Goal: Information Seeking & Learning: Get advice/opinions

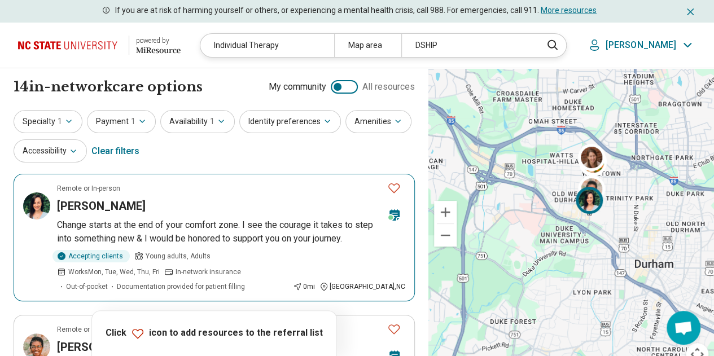
scroll to position [5, 0]
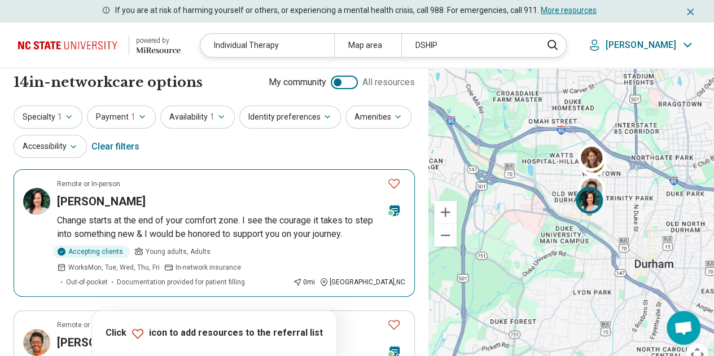
click at [246, 195] on div "[PERSON_NAME]" at bounding box center [217, 202] width 321 height 16
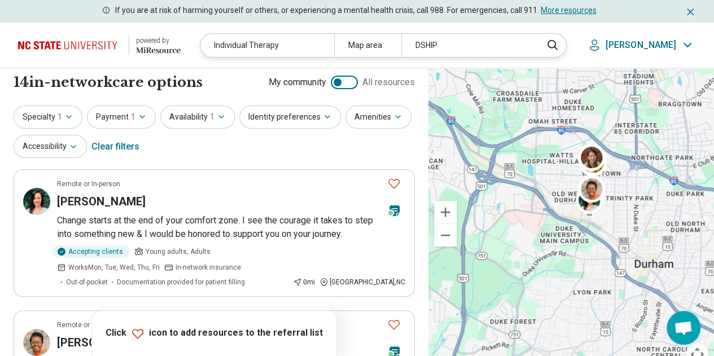
click at [667, 46] on p "[PERSON_NAME]" at bounding box center [641, 45] width 71 height 11
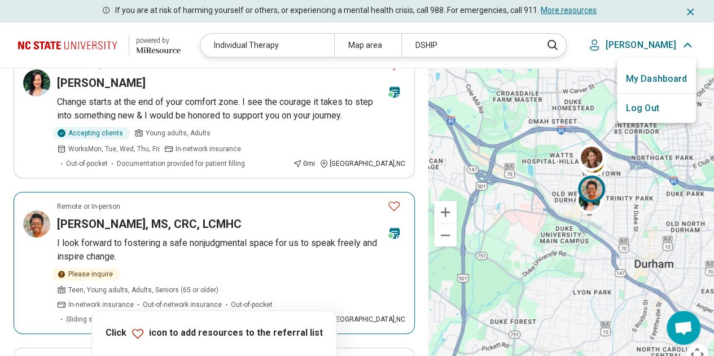
scroll to position [0, 0]
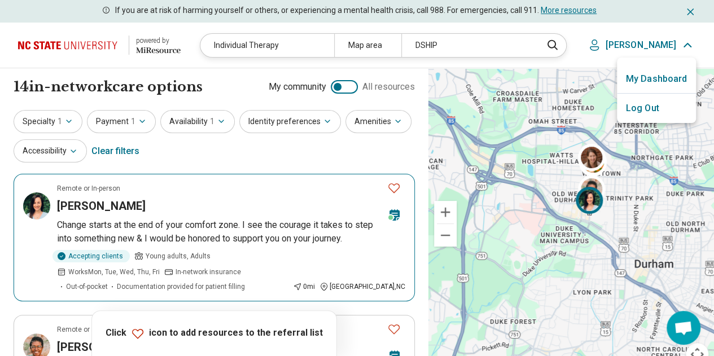
click at [396, 187] on icon "Favorite" at bounding box center [394, 188] width 14 height 14
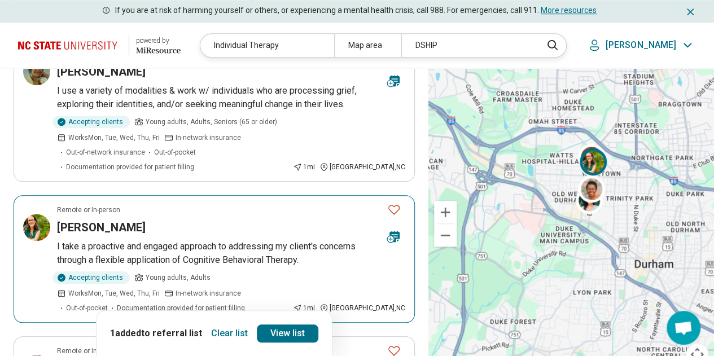
scroll to position [433, 0]
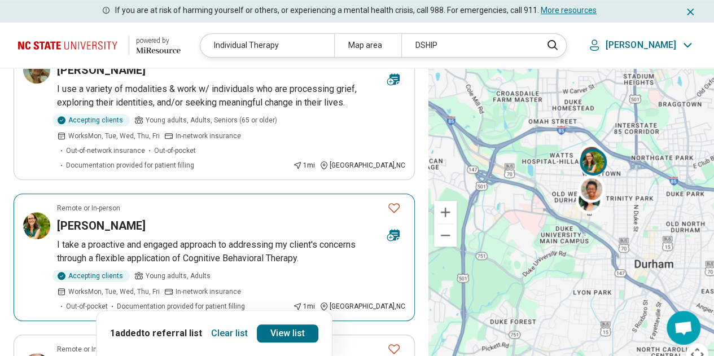
click at [395, 201] on icon "Favorite" at bounding box center [394, 208] width 14 height 14
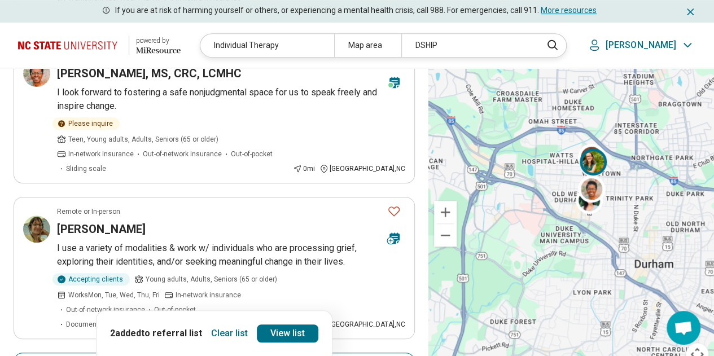
scroll to position [273, 0]
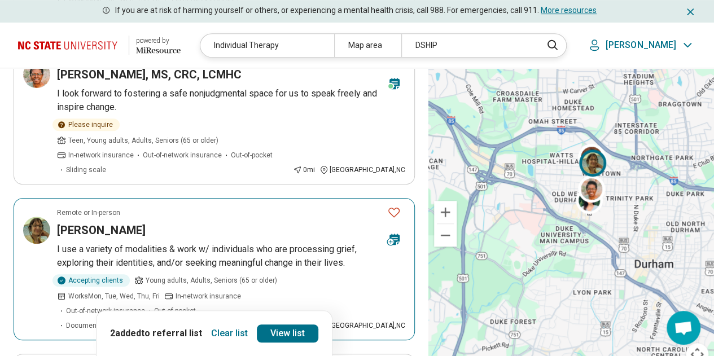
click at [382, 201] on div at bounding box center [394, 227] width 32 height 52
click at [397, 208] on icon "Favorite" at bounding box center [393, 213] width 11 height 10
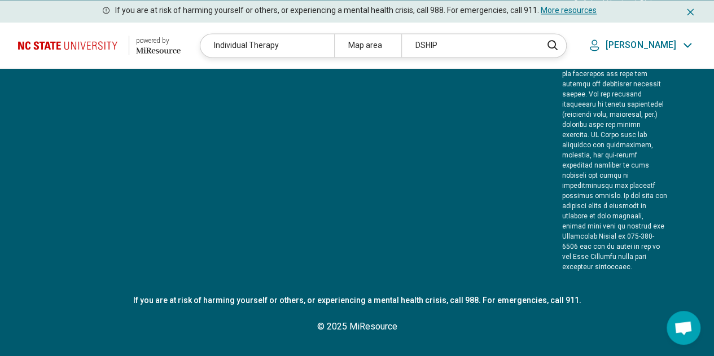
scroll to position [0, 0]
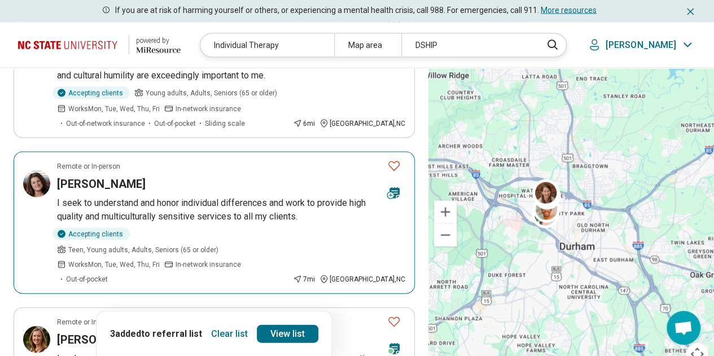
scroll to position [1086, 0]
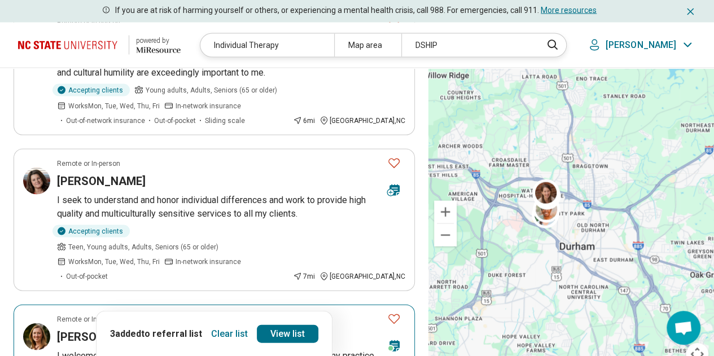
drag, startPoint x: 251, startPoint y: 200, endPoint x: 201, endPoint y: 230, distance: 57.7
click at [201, 305] on article "Remote or In-person Elizabeth McElhinny Hayden I welcome students of all identi…" at bounding box center [214, 362] width 401 height 114
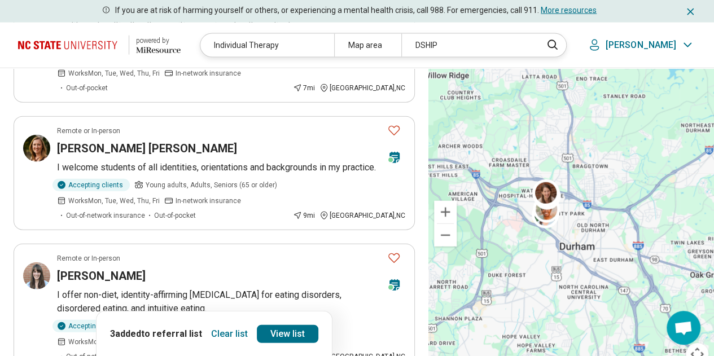
scroll to position [1273, 0]
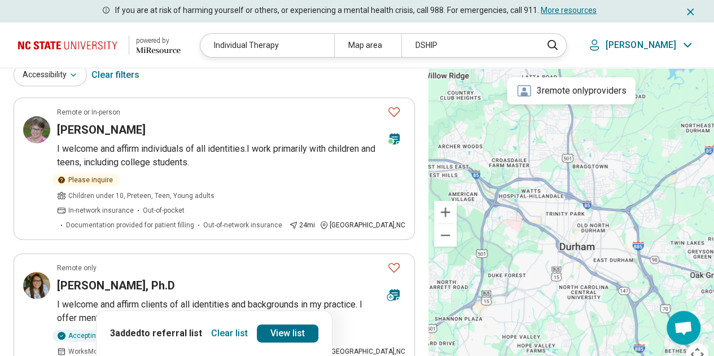
scroll to position [0, 0]
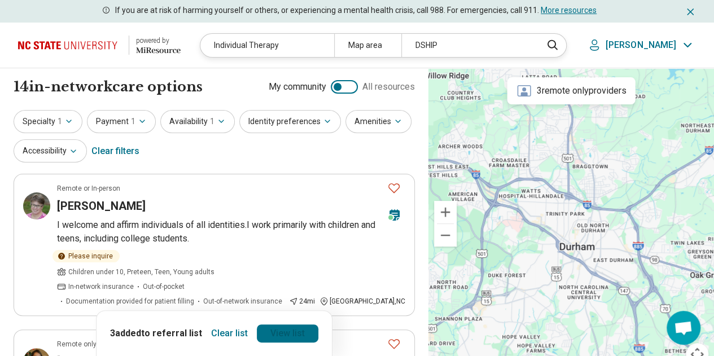
click at [263, 331] on link "View list" at bounding box center [288, 334] width 62 height 18
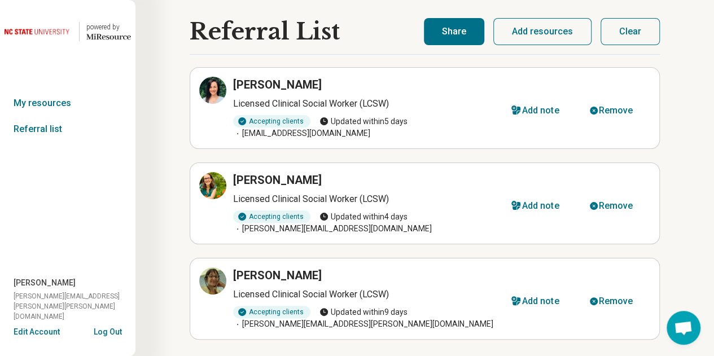
click at [445, 37] on button "Share" at bounding box center [454, 31] width 60 height 27
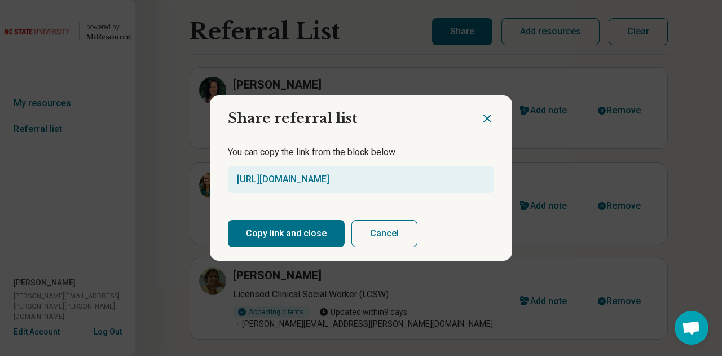
click at [305, 235] on button "Copy link and close" at bounding box center [286, 233] width 117 height 27
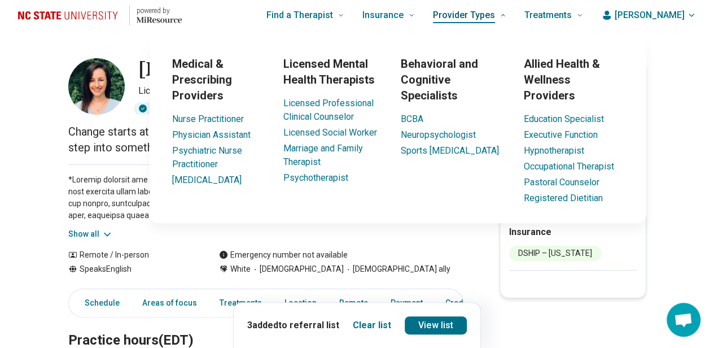
scroll to position [8, 8]
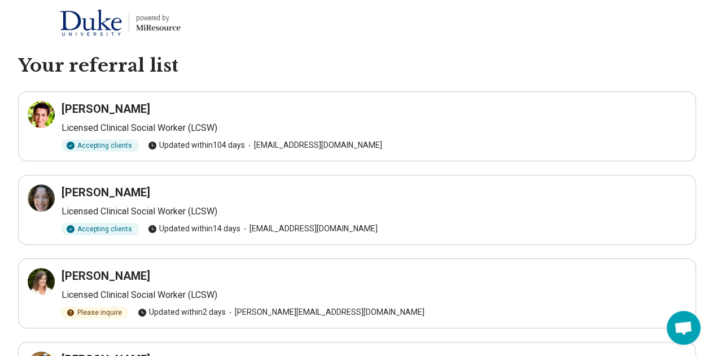
scroll to position [14, 0]
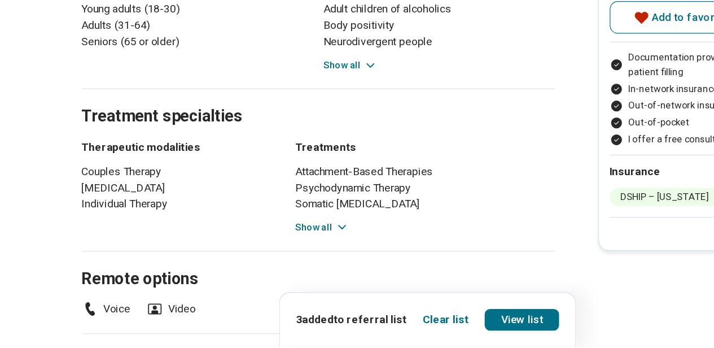
scroll to position [520, 0]
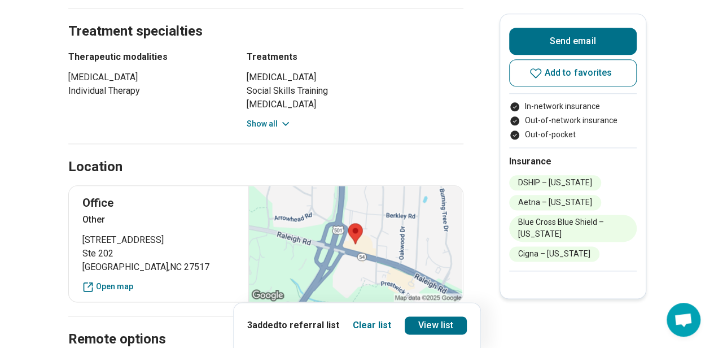
scroll to position [598, 0]
click at [266, 119] on button "Show all" at bounding box center [269, 125] width 45 height 12
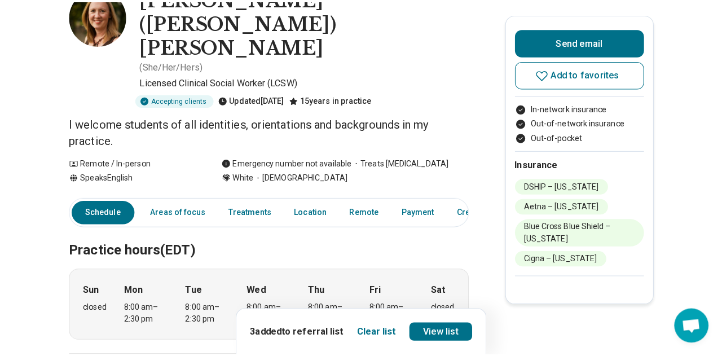
scroll to position [0, 8]
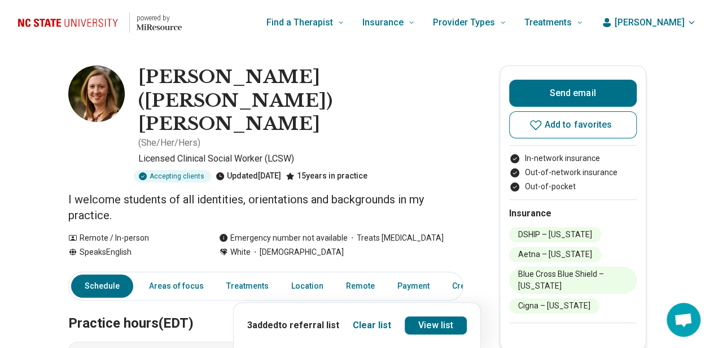
click at [612, 22] on icon "button" at bounding box center [606, 22] width 11 height 11
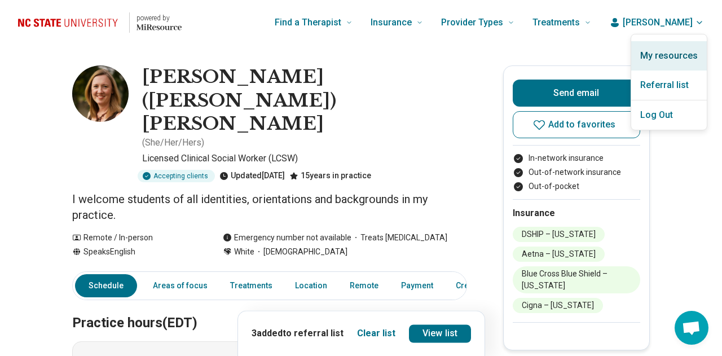
click at [647, 56] on link "My resources" at bounding box center [670, 55] width 76 height 29
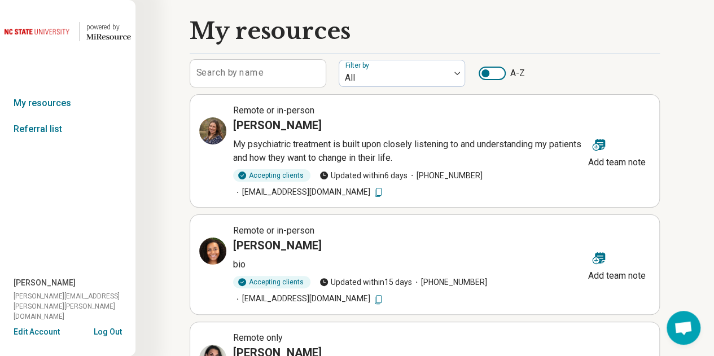
click at [41, 32] on img at bounding box center [39, 31] width 68 height 27
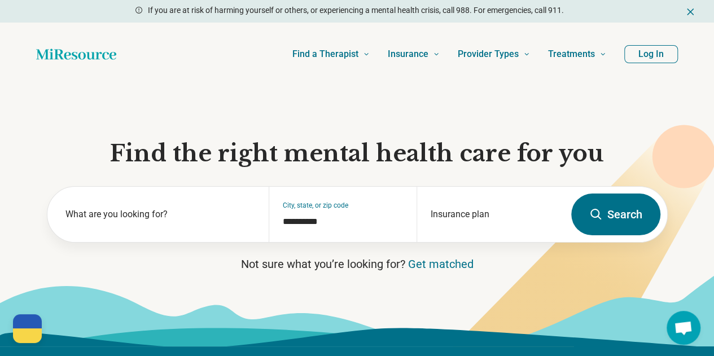
click at [651, 57] on button "Log In" at bounding box center [651, 54] width 54 height 18
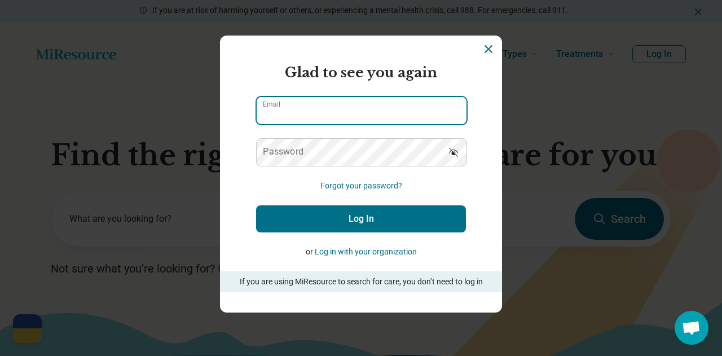
type input "**********"
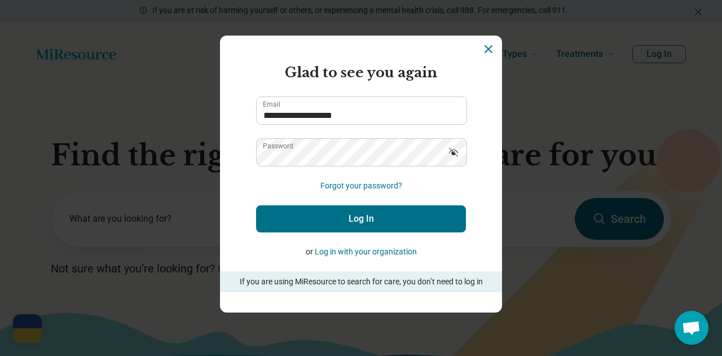
click at [309, 218] on button "Log In" at bounding box center [361, 218] width 210 height 27
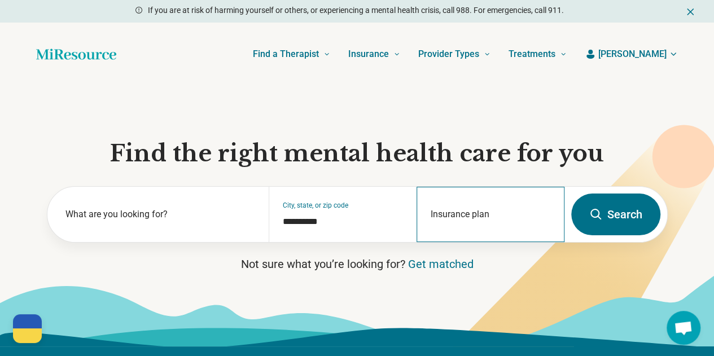
click at [478, 204] on div "Insurance plan" at bounding box center [491, 214] width 148 height 55
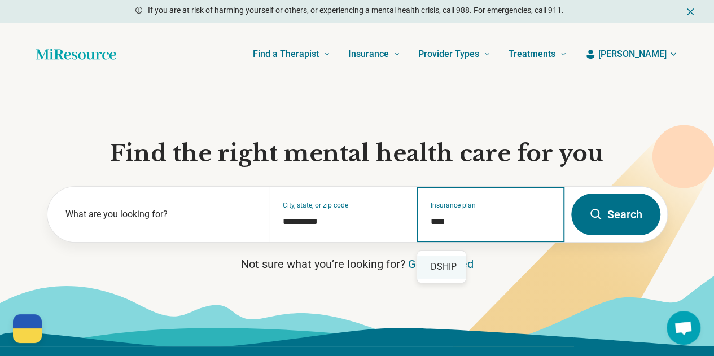
click at [437, 269] on div "DSHIP" at bounding box center [441, 267] width 49 height 23
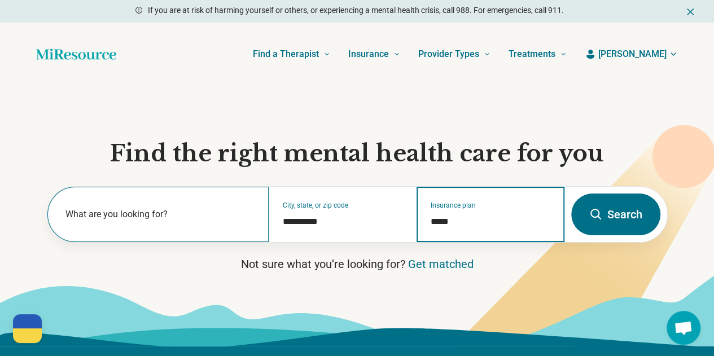
type input "*****"
click at [140, 221] on label "What are you looking for?" at bounding box center [160, 215] width 190 height 14
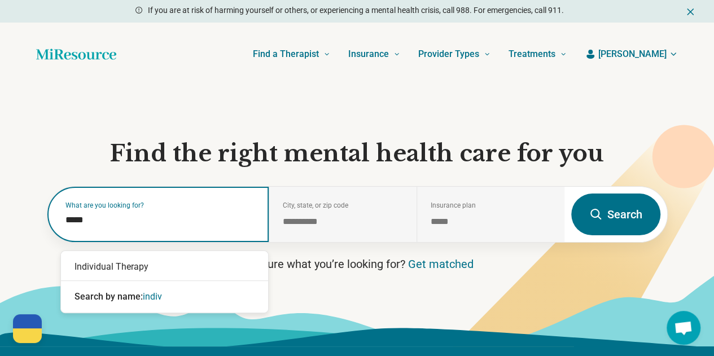
type input "******"
click at [150, 264] on div "Individual Therapy" at bounding box center [164, 267] width 207 height 23
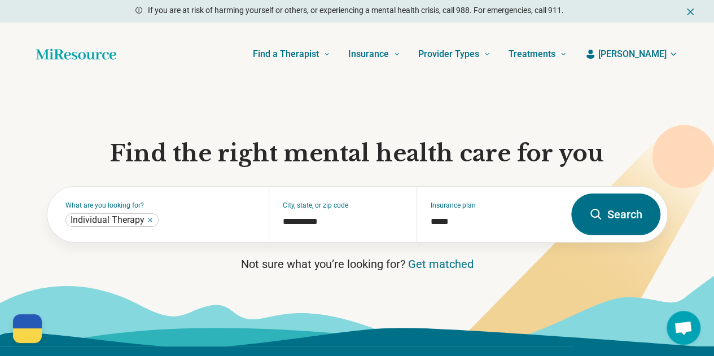
click at [613, 218] on button "Search" at bounding box center [615, 215] width 89 height 42
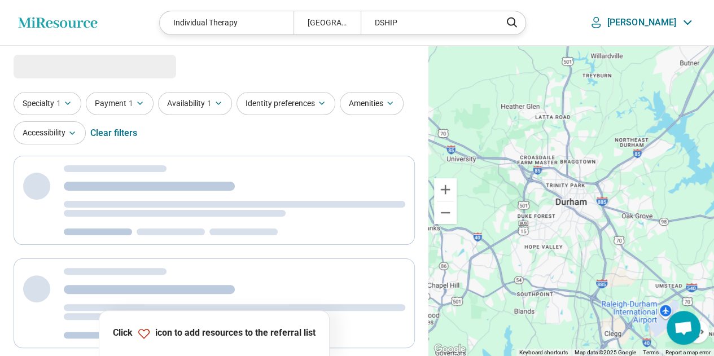
select select "***"
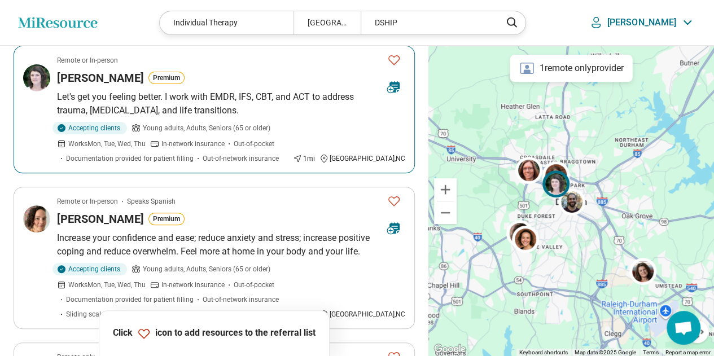
scroll to position [111, 0]
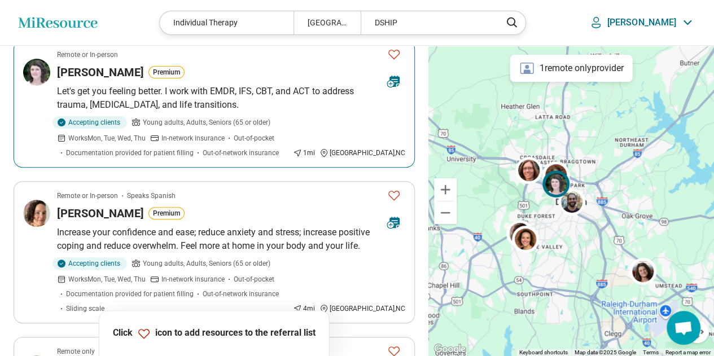
click at [395, 55] on icon "Favorite" at bounding box center [394, 54] width 14 height 14
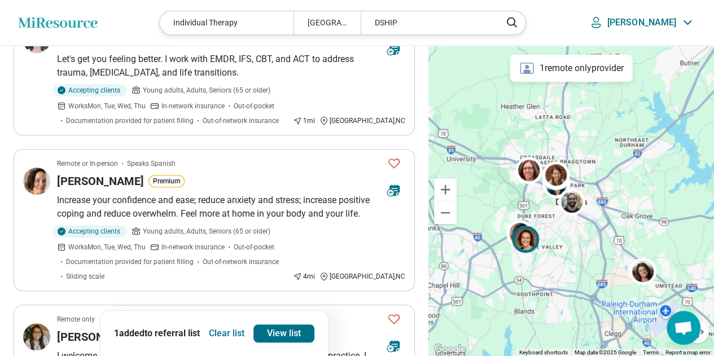
scroll to position [0, 0]
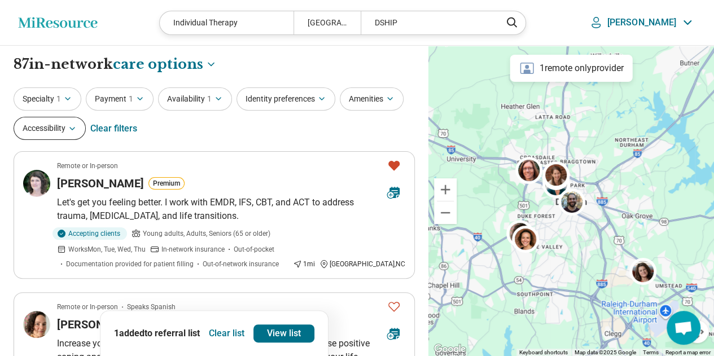
click at [72, 129] on icon "button" at bounding box center [72, 128] width 9 height 9
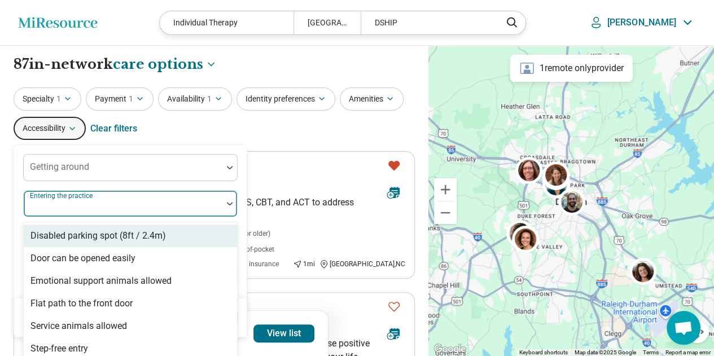
click at [205, 215] on div at bounding box center [123, 208] width 190 height 16
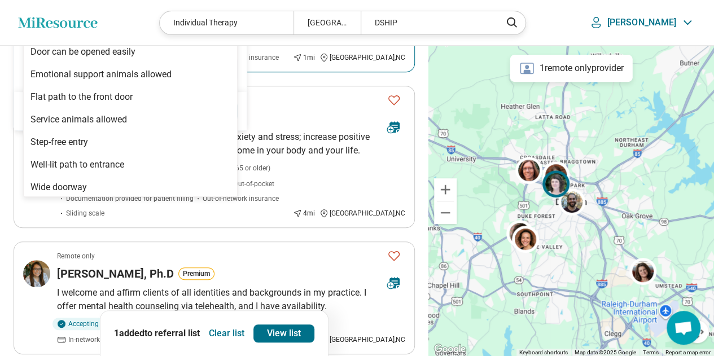
scroll to position [217, 0]
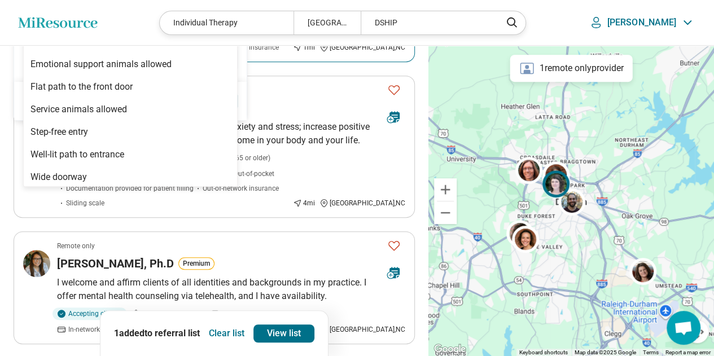
click at [315, 86] on div "Remote or In-person Speaks Spanish" at bounding box center [217, 90] width 321 height 10
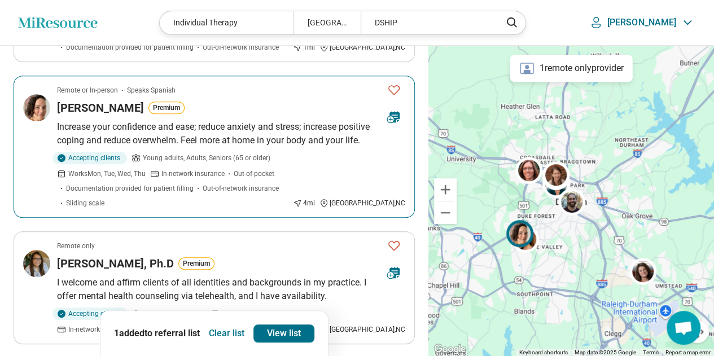
scroll to position [0, 0]
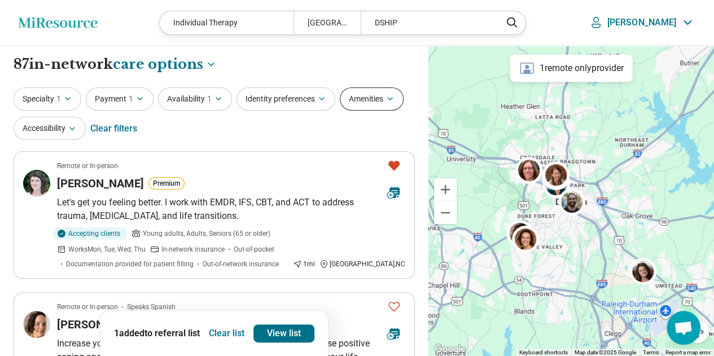
click at [379, 95] on button "Amenities" at bounding box center [372, 98] width 64 height 23
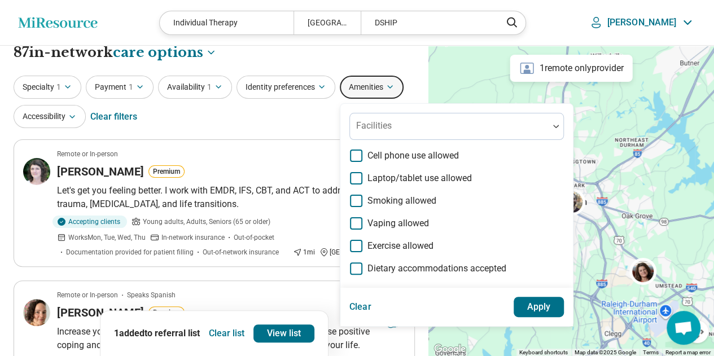
scroll to position [11, 0]
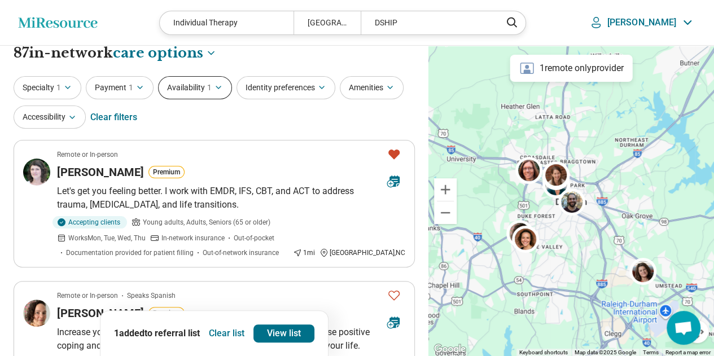
click at [185, 87] on button "Availability 1" at bounding box center [195, 87] width 74 height 23
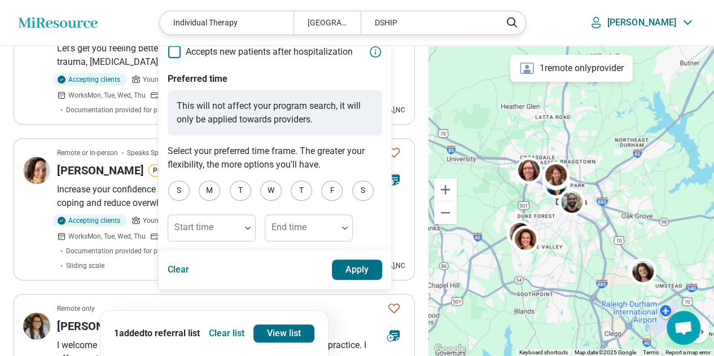
scroll to position [0, 0]
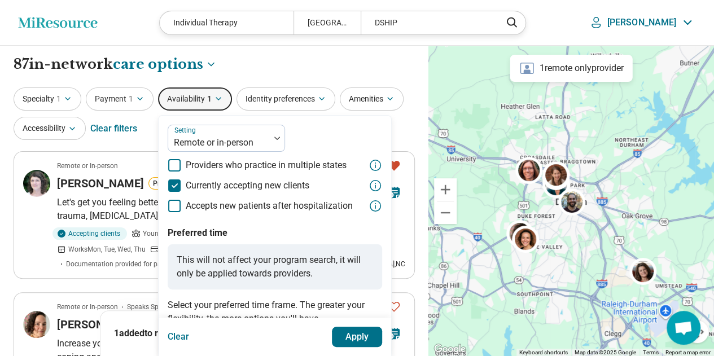
click at [294, 62] on div "**********" at bounding box center [214, 64] width 401 height 19
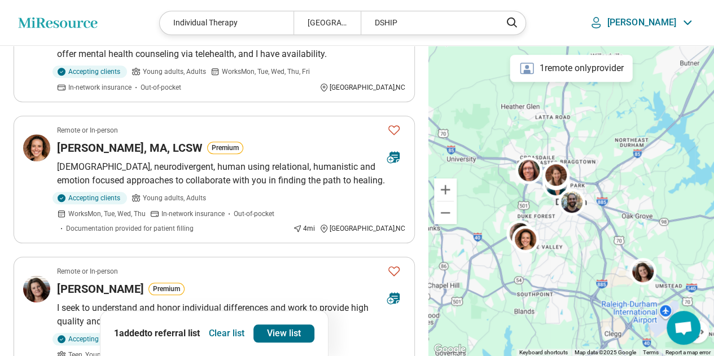
scroll to position [459, 0]
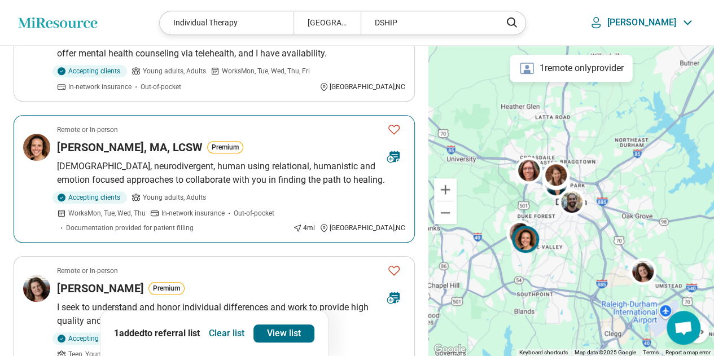
click at [392, 125] on icon "Favorite" at bounding box center [393, 130] width 11 height 10
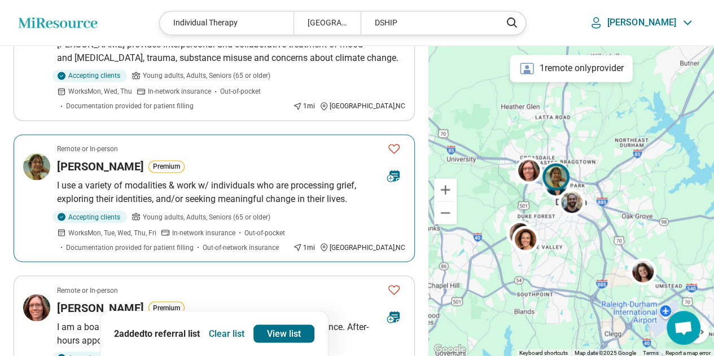
scroll to position [855, 0]
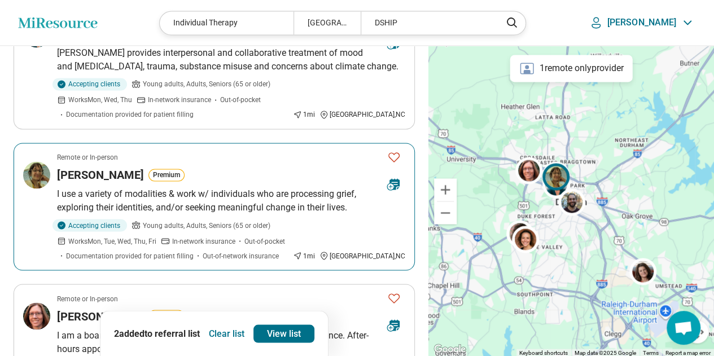
click at [394, 152] on icon "Favorite" at bounding box center [393, 157] width 11 height 10
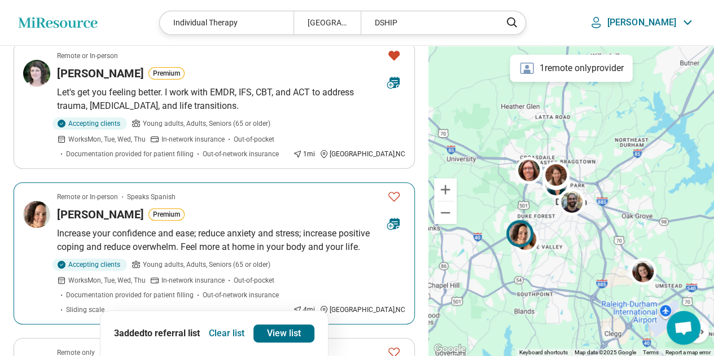
scroll to position [111, 0]
click at [395, 198] on icon "Favorite" at bounding box center [394, 196] width 14 height 14
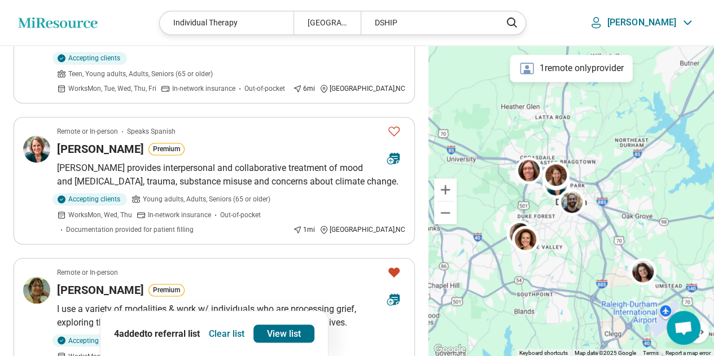
scroll to position [741, 0]
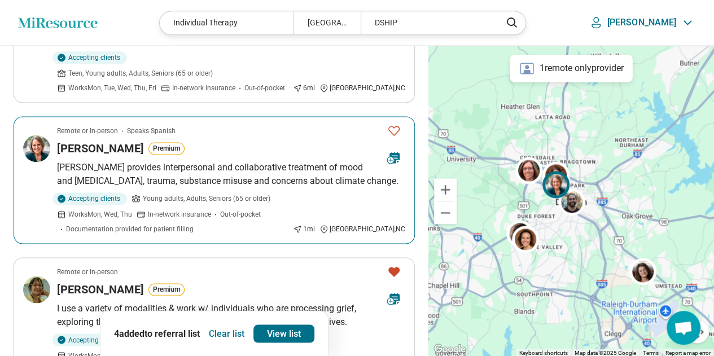
click at [288, 161] on p "Jane provides interpersonal and collaborative treatment of mood and anxiety dis…" at bounding box center [231, 174] width 348 height 27
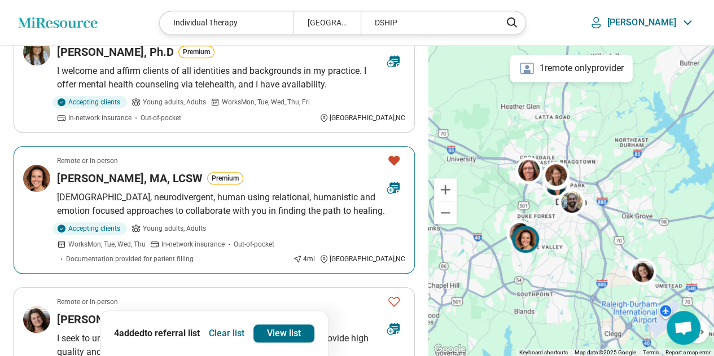
scroll to position [428, 0]
click at [175, 171] on h3 "[PERSON_NAME], MA, LCSW" at bounding box center [130, 179] width 146 height 16
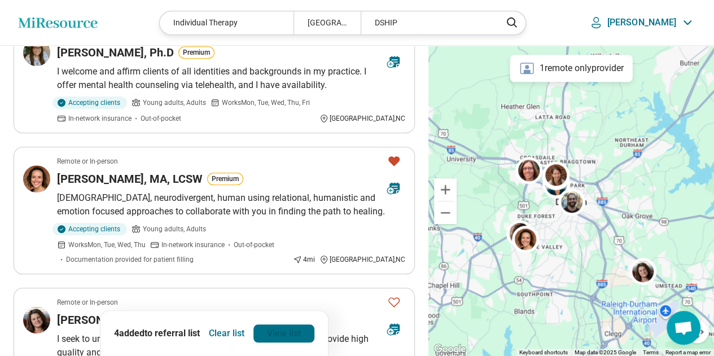
click at [269, 335] on link "View list" at bounding box center [283, 334] width 61 height 18
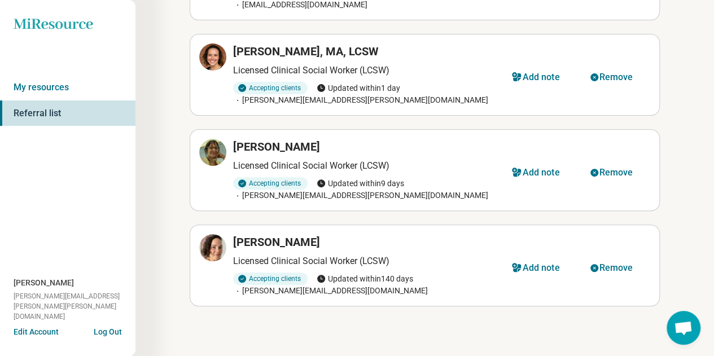
scroll to position [36, 0]
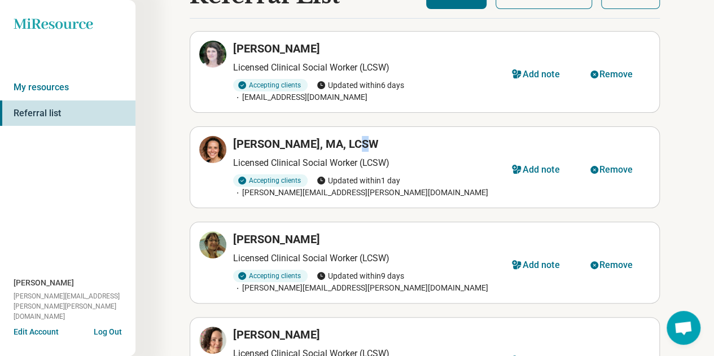
drag, startPoint x: 354, startPoint y: 141, endPoint x: 351, endPoint y: 133, distance: 9.1
click at [351, 133] on article "Barbara Hodapp, MA, LCSW Licensed Clinical Social Worker (LCSW) Accepting clien…" at bounding box center [425, 167] width 470 height 82
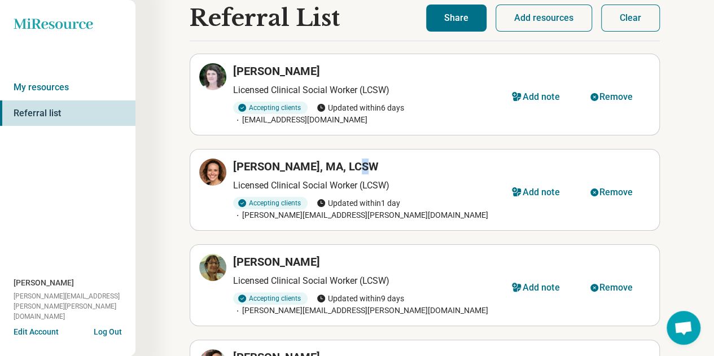
scroll to position [0, 0]
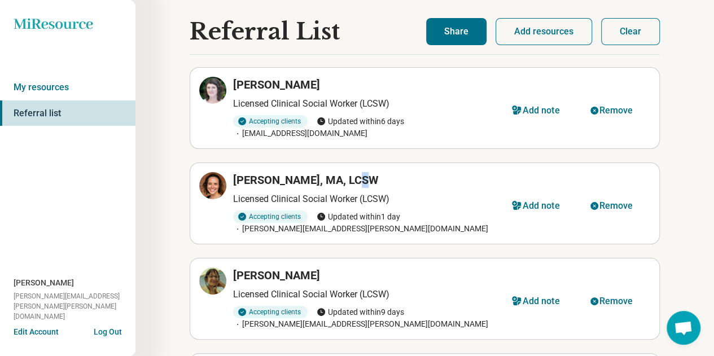
click at [459, 36] on button "Share" at bounding box center [456, 31] width 60 height 27
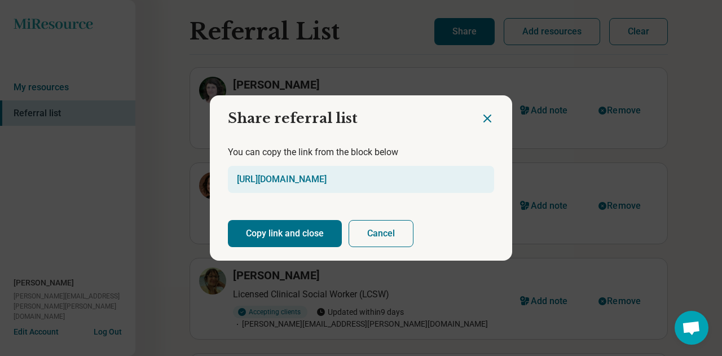
click at [327, 173] on div "https://miresource.com/ref/list/bZiqd5oSp" at bounding box center [361, 179] width 266 height 27
click at [319, 183] on link "https://miresource.com/ref/list/bZiqd5oSp" at bounding box center [282, 179] width 90 height 11
click at [275, 236] on button "Copy link and close" at bounding box center [285, 233] width 114 height 27
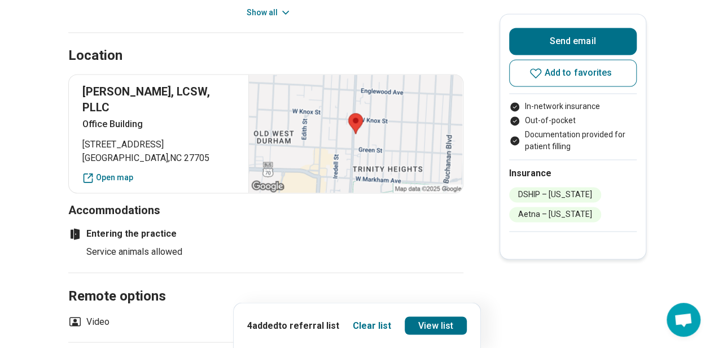
scroll to position [795, 0]
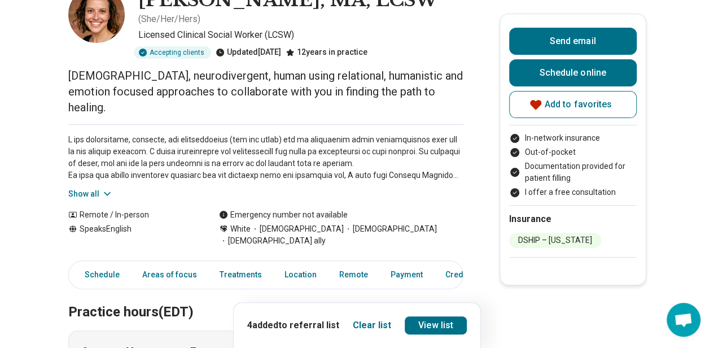
scroll to position [93, 0]
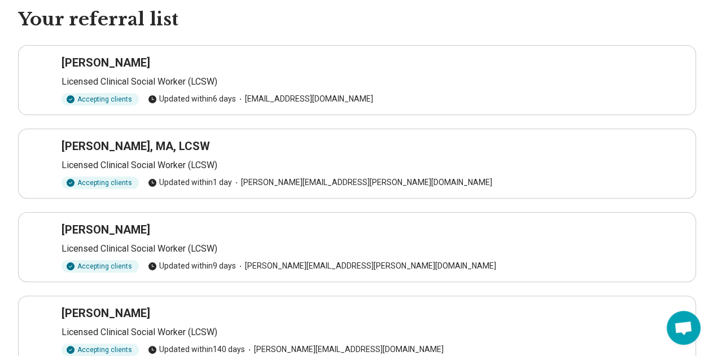
scroll to position [46, 0]
